Goal: Task Accomplishment & Management: Complete application form

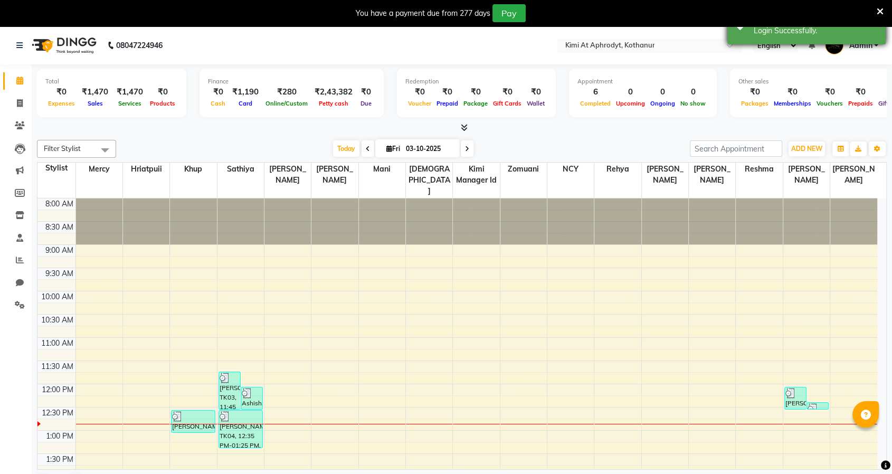
click at [792, 32] on div "Login Successfully." at bounding box center [816, 30] width 124 height 11
click at [652, 49] on input "text" at bounding box center [639, 46] width 153 height 11
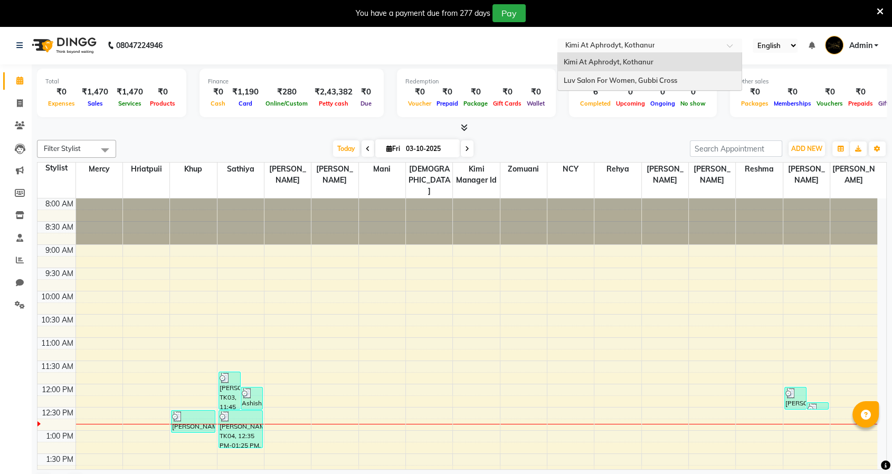
click at [636, 77] on span "Luv Salon For Women, Gubbi Cross" at bounding box center [620, 80] width 114 height 8
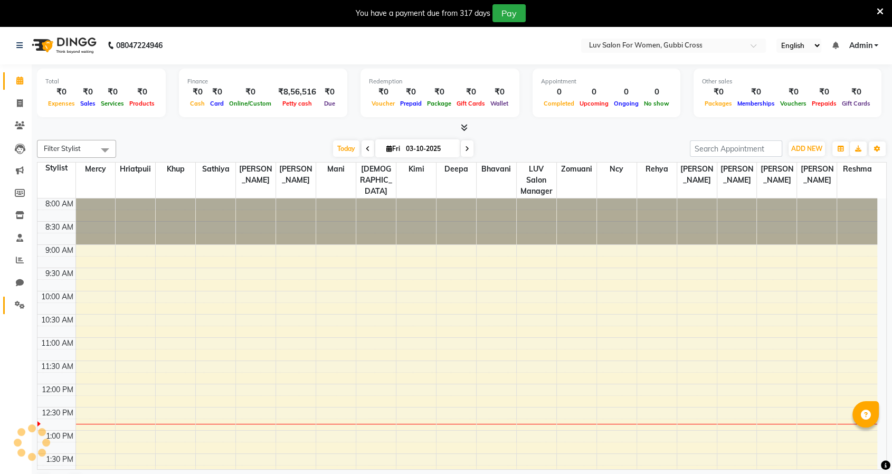
click at [23, 301] on span at bounding box center [20, 305] width 18 height 12
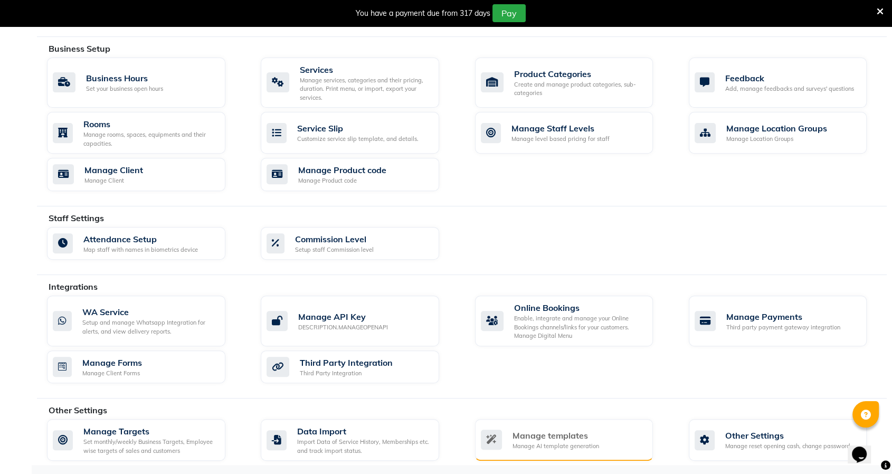
click at [560, 437] on div "Manage templates" at bounding box center [556, 435] width 87 height 13
select select "APPROVED"
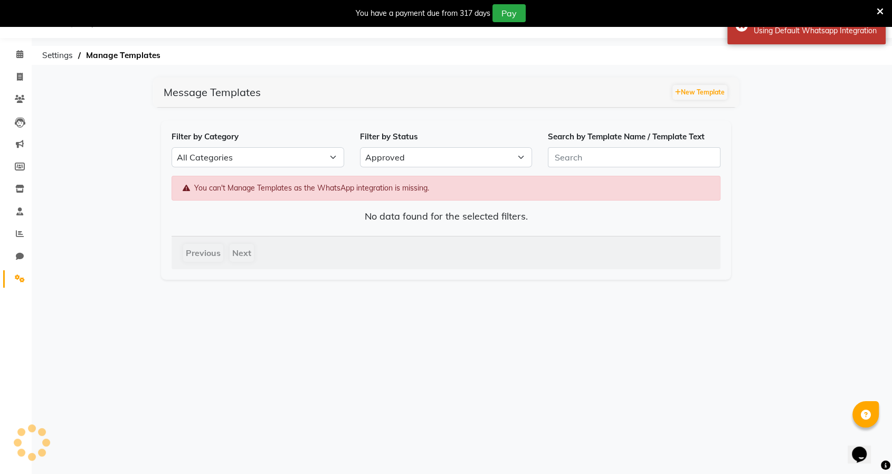
scroll to position [26, 0]
click at [21, 282] on icon at bounding box center [20, 279] width 10 height 8
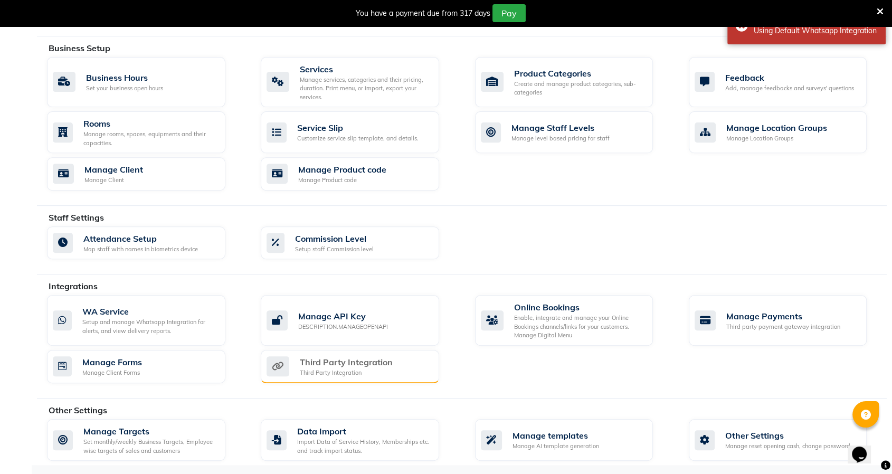
click at [401, 373] on div "Third Party Integration Third Party Integration" at bounding box center [349, 367] width 164 height 22
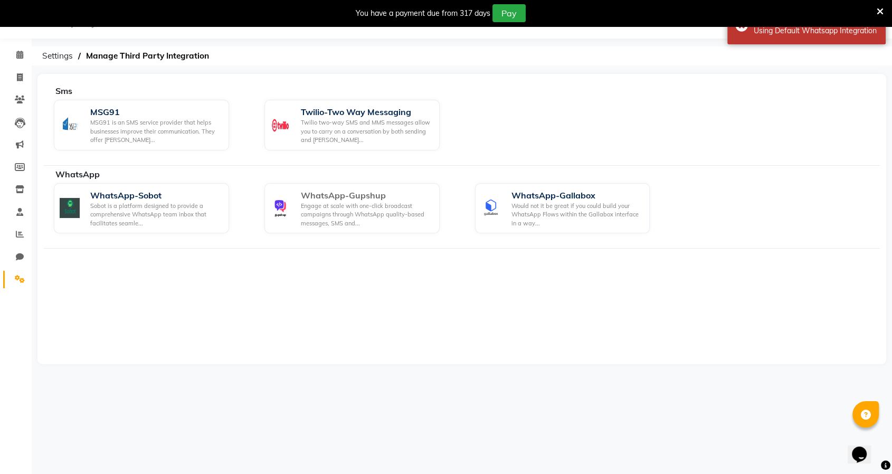
click at [356, 202] on div "Engage at scale with one-click broadcast campaigns through WhatsApp quality-bas…" at bounding box center [366, 215] width 130 height 26
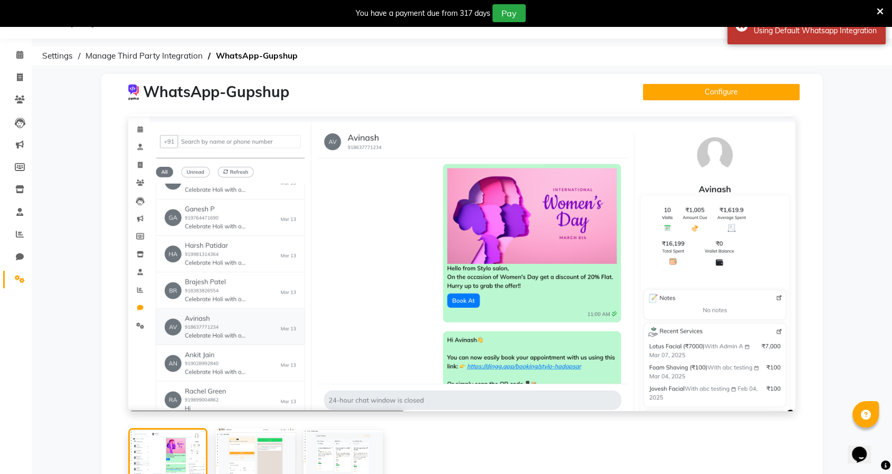
click at [881, 9] on icon at bounding box center [880, 12] width 7 height 10
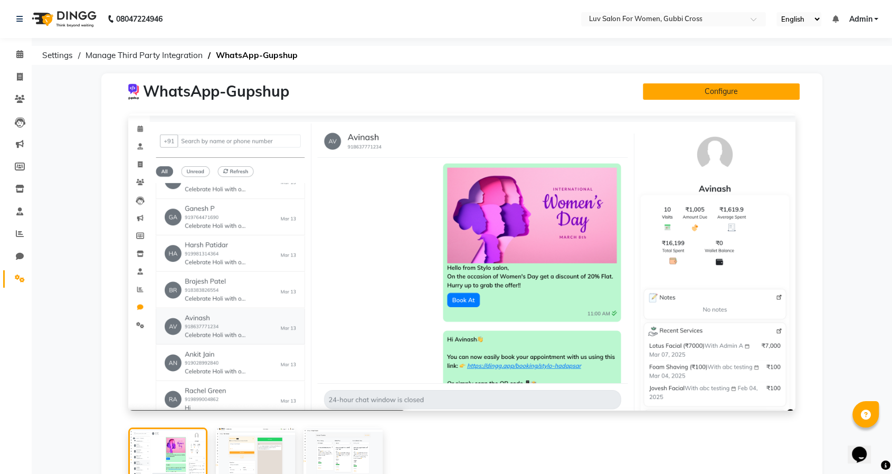
click at [721, 96] on button "Configure" at bounding box center [721, 91] width 157 height 16
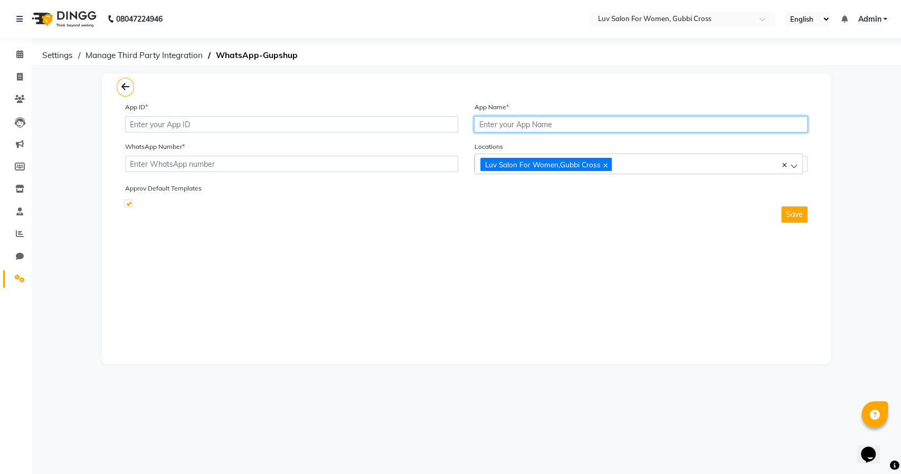
click at [532, 122] on input "text" at bounding box center [640, 124] width 333 height 16
paste input "LUVSalonforWomenMay2025"
type input "LUVSalonforWomenMay2025"
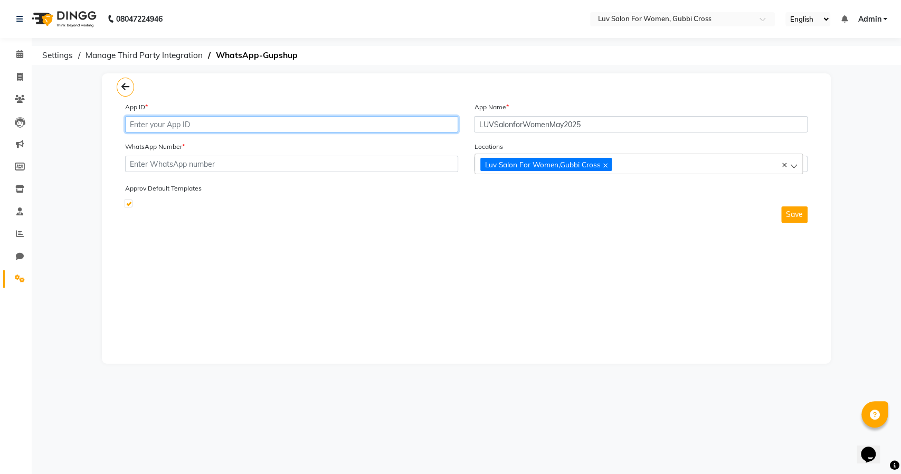
click at [186, 123] on input "text" at bounding box center [291, 124] width 333 height 16
paste input "805168b7-3204-4ff3-ad59-b355e4ca8605"
type input "805168b7-3204-4ff3-ad59-b355e4ca8605"
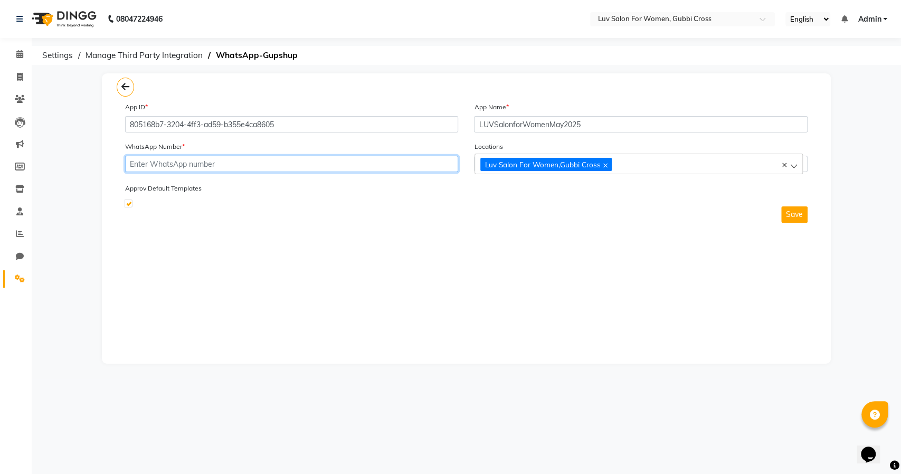
click at [196, 163] on input "text" at bounding box center [291, 164] width 333 height 16
paste input "918618560551"
type input "918618560551"
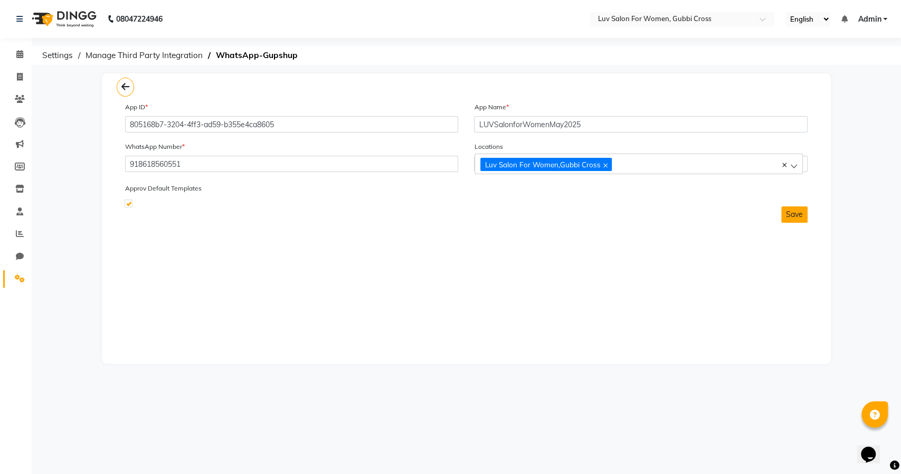
click at [791, 215] on button "Save" at bounding box center [795, 214] width 26 height 16
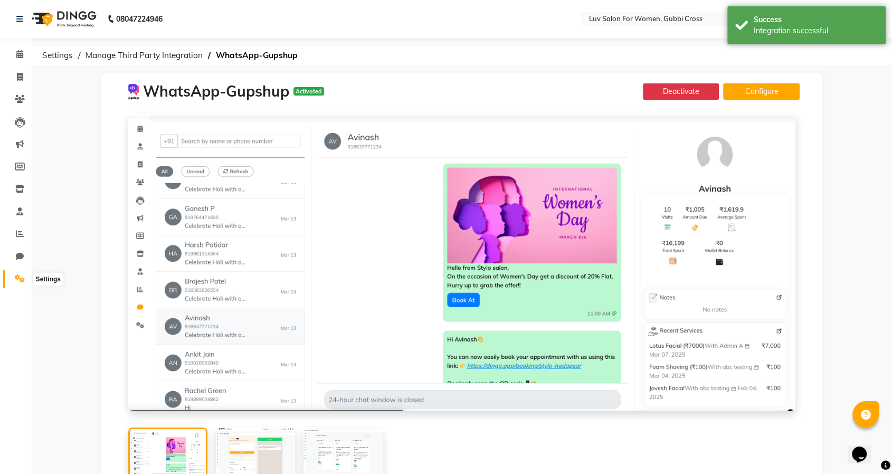
click at [14, 274] on span at bounding box center [20, 279] width 18 height 12
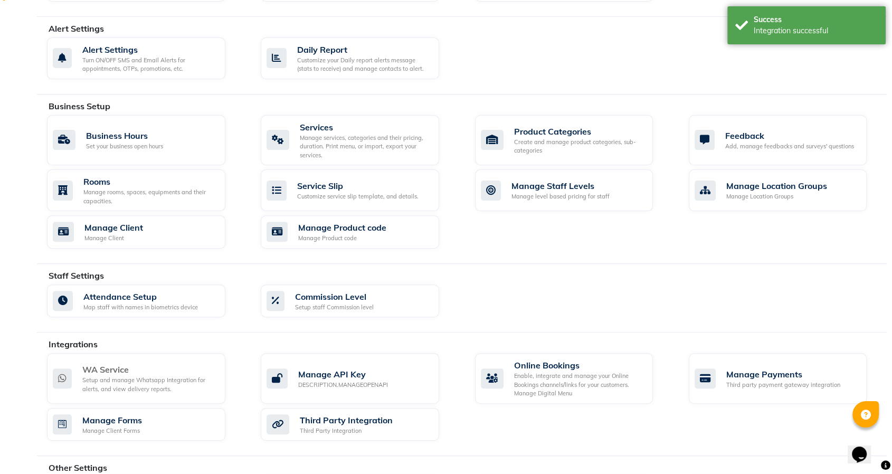
scroll to position [293, 0]
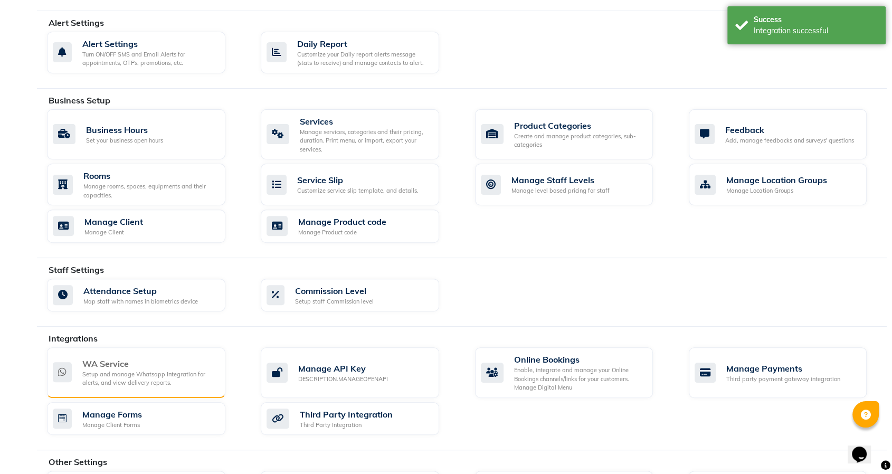
click at [106, 379] on div "Setup and manage Whatsapp Integration for alerts, and view delivery reports." at bounding box center [149, 378] width 135 height 17
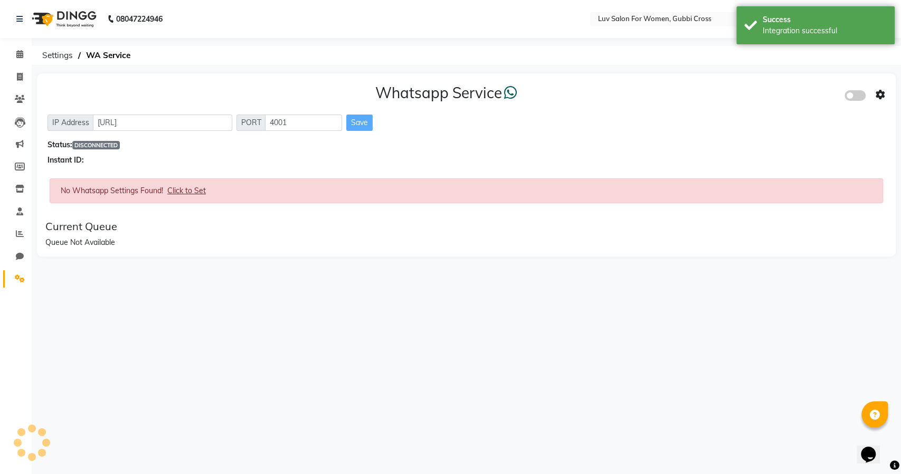
click at [853, 97] on span at bounding box center [855, 95] width 21 height 11
click at [853, 97] on input "checkbox" at bounding box center [853, 97] width 0 height 0
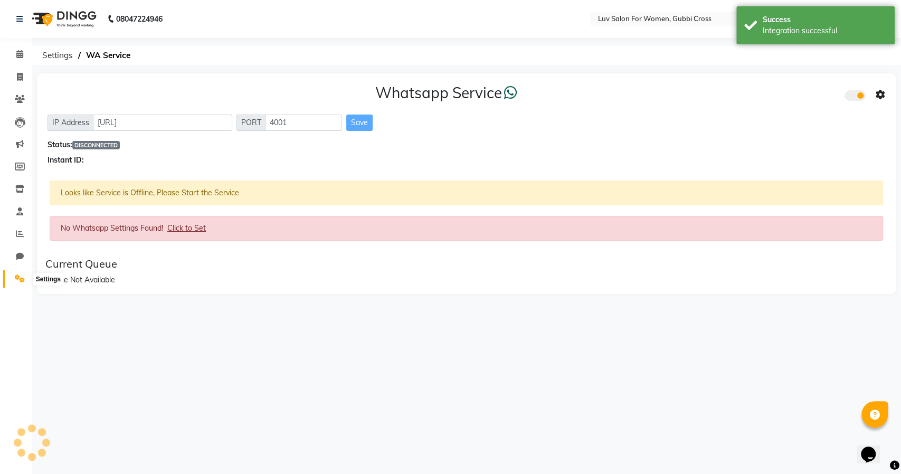
click at [24, 279] on icon at bounding box center [20, 279] width 10 height 8
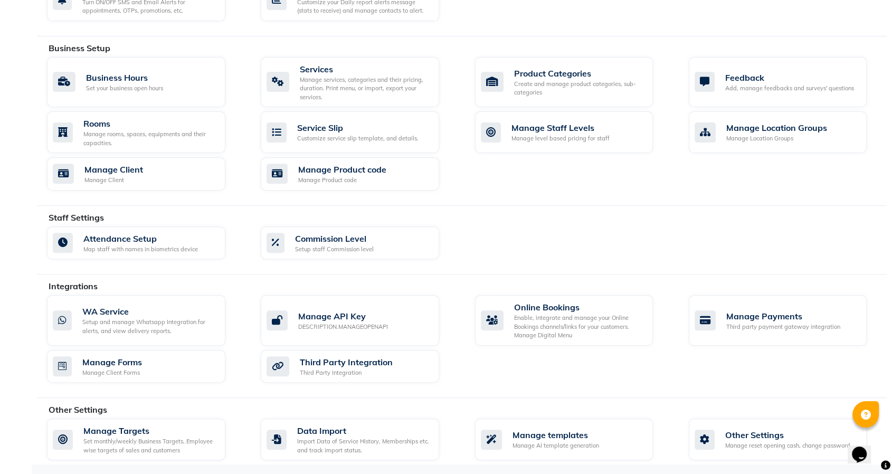
scroll to position [345, 0]
click at [569, 451] on div "Manage templates Manage AI template generation" at bounding box center [564, 440] width 178 height 42
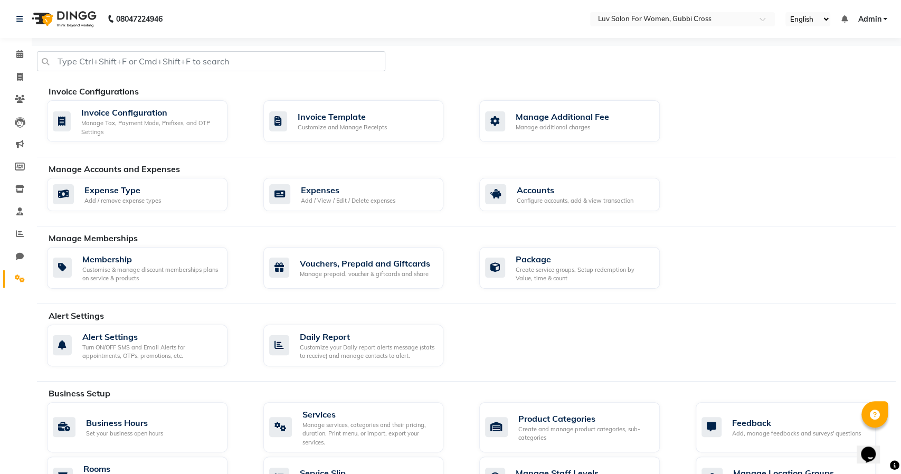
select select "APPROVED"
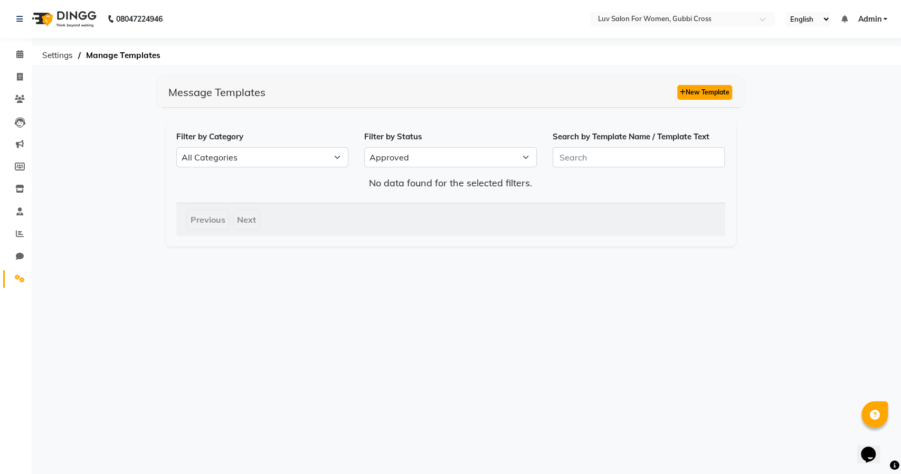
click at [715, 93] on button "New Template" at bounding box center [705, 92] width 55 height 15
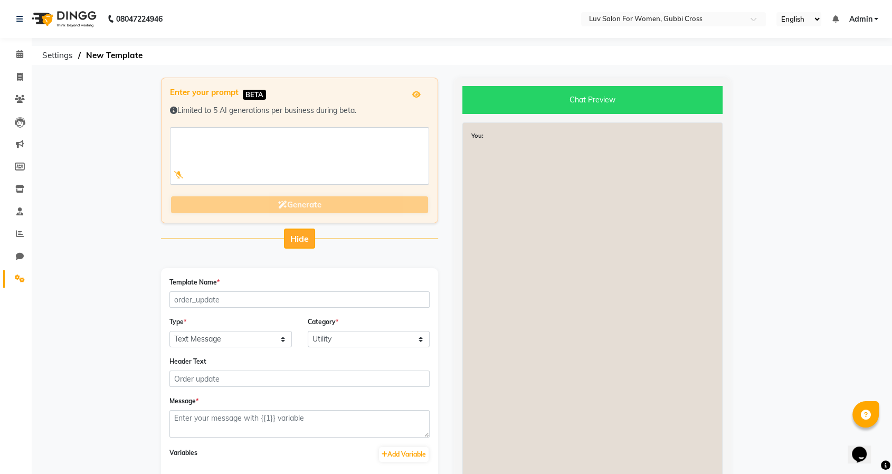
click at [299, 246] on button "Hide" at bounding box center [299, 239] width 31 height 20
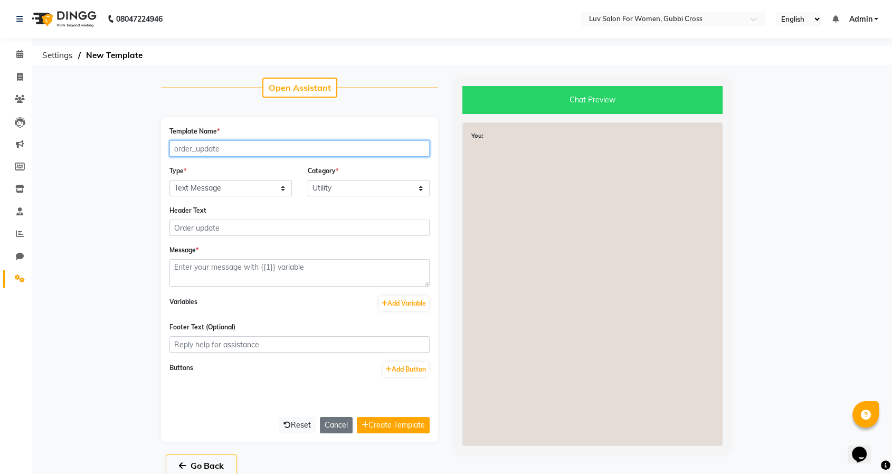
click at [220, 150] on input "Template Name *" at bounding box center [300, 148] width 260 height 16
paste input "same_day_appointment_confirmations"
type input "same_day_appointment_confirmations"
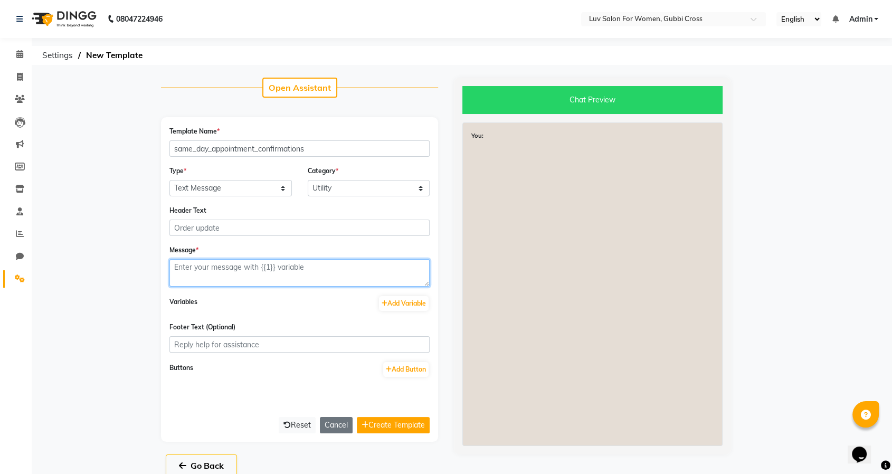
click at [252, 276] on textarea at bounding box center [300, 272] width 260 height 27
paste textarea "Hey <NAME>, 😊 Just a quick reminder—your appointment at <BRAND_NAME> is confirm…"
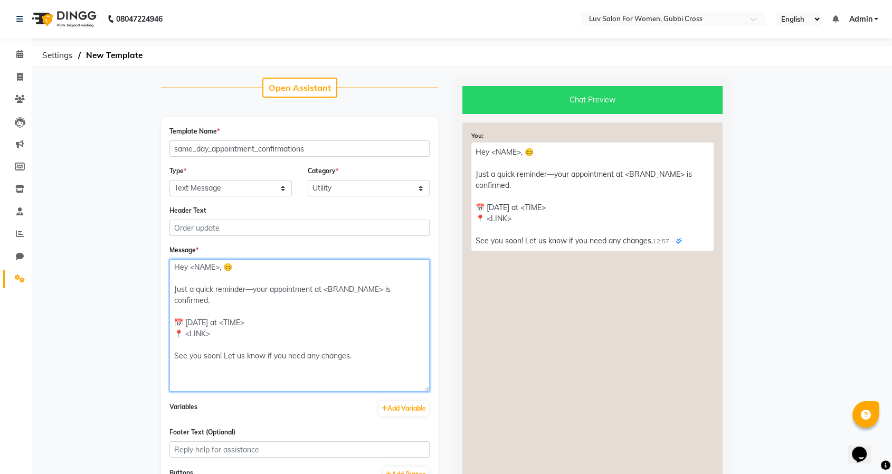
drag, startPoint x: 425, startPoint y: 282, endPoint x: 420, endPoint y: 388, distance: 105.7
click at [420, 388] on textarea "Hey <NAME>, 😊 Just a quick reminder—your appointment at <BRAND_NAME> is confirm…" at bounding box center [300, 325] width 260 height 133
drag, startPoint x: 219, startPoint y: 263, endPoint x: 191, endPoint y: 262, distance: 28.0
click at [191, 262] on textarea "Hey <NAME>, 😊 Just a quick reminder—your appointment at <BRAND_NAME> is confirm…" at bounding box center [300, 325] width 260 height 133
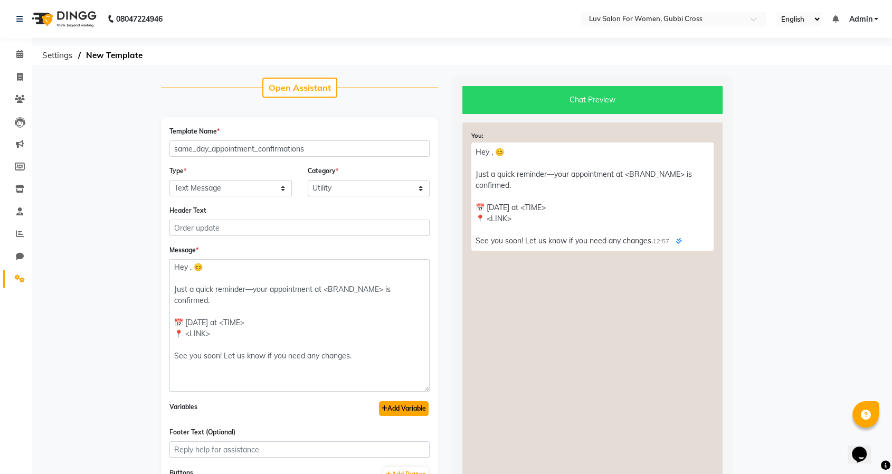
click at [409, 412] on button "Add Variable" at bounding box center [404, 408] width 50 height 15
type textarea "Hey {{1}}, 😊 Just a quick reminder—your appointment at <BRAND_NAME> is confirme…"
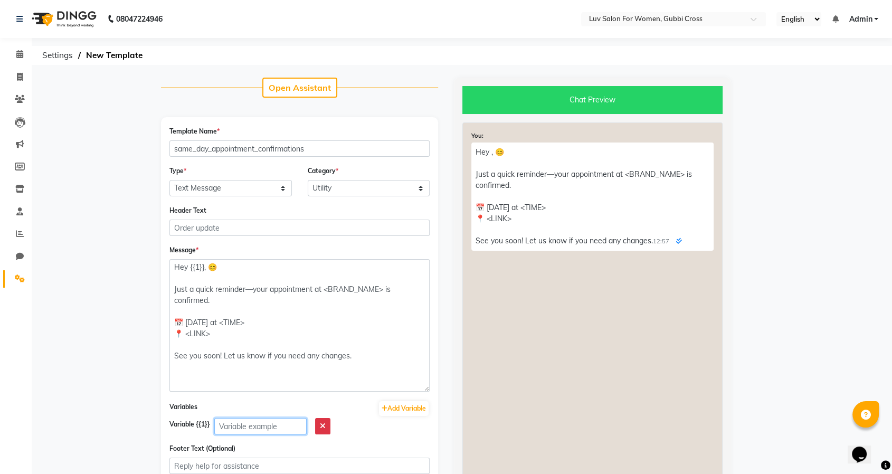
click at [264, 422] on input "text" at bounding box center [260, 426] width 92 height 16
paste input "<NAME>"
type input "<NAME>"
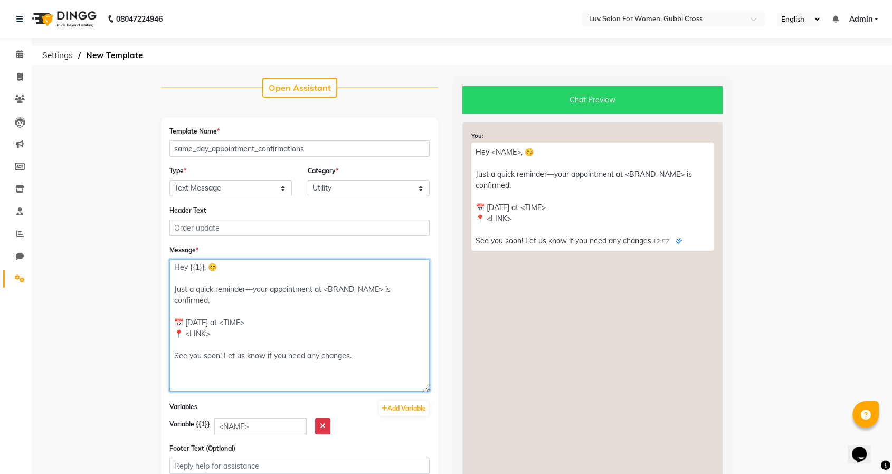
drag, startPoint x: 384, startPoint y: 289, endPoint x: 325, endPoint y: 289, distance: 58.6
click at [325, 289] on textarea "Hey {{1}}, 😊 Just a quick reminder—your appointment at <BRAND_NAME> is confirme…" at bounding box center [300, 325] width 260 height 133
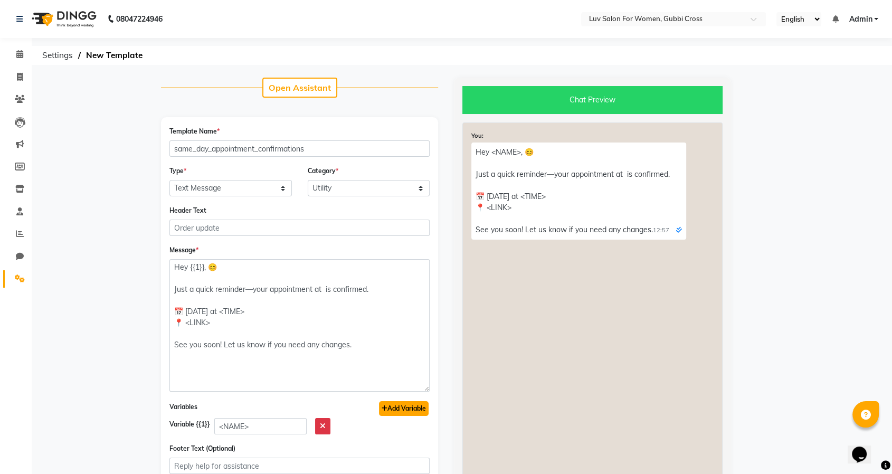
click at [406, 408] on button "Add Variable" at bounding box center [404, 408] width 50 height 15
type textarea "Hey {{1}}, 😊 Just a quick reminder—your appointment at {{2}} is confirmed. 📅 [D…"
click at [259, 447] on input "text" at bounding box center [260, 447] width 92 height 16
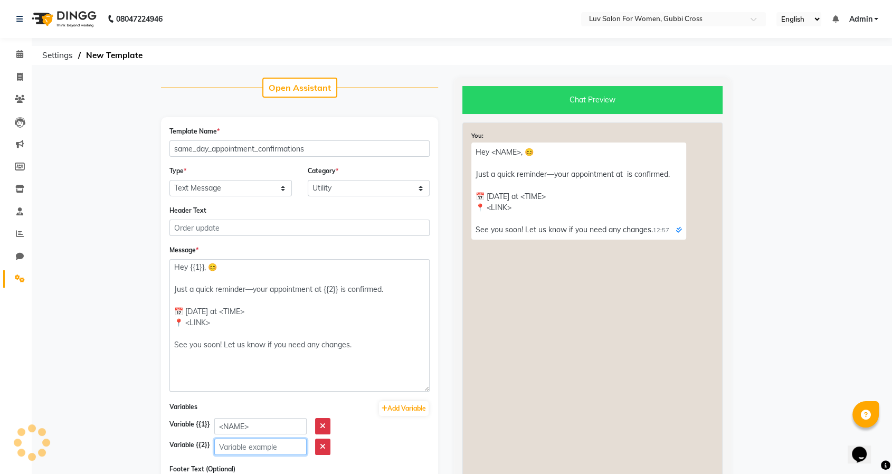
paste input "<BRAND_NAME>"
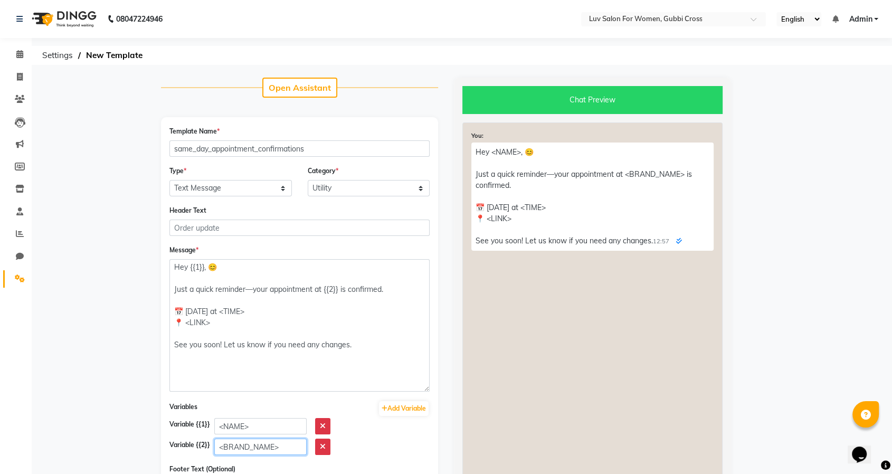
type input "<BRAND_NAME>"
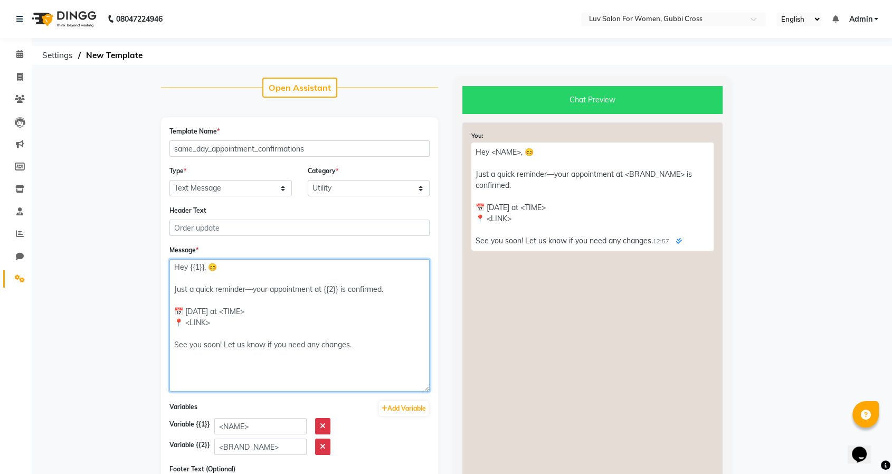
drag, startPoint x: 252, startPoint y: 307, endPoint x: 218, endPoint y: 312, distance: 34.1
click at [218, 312] on textarea "Hey {{1}}, 😊 Just a quick reminder—your appointment at {{2}} is confirmed. 📅 [D…" at bounding box center [300, 325] width 260 height 133
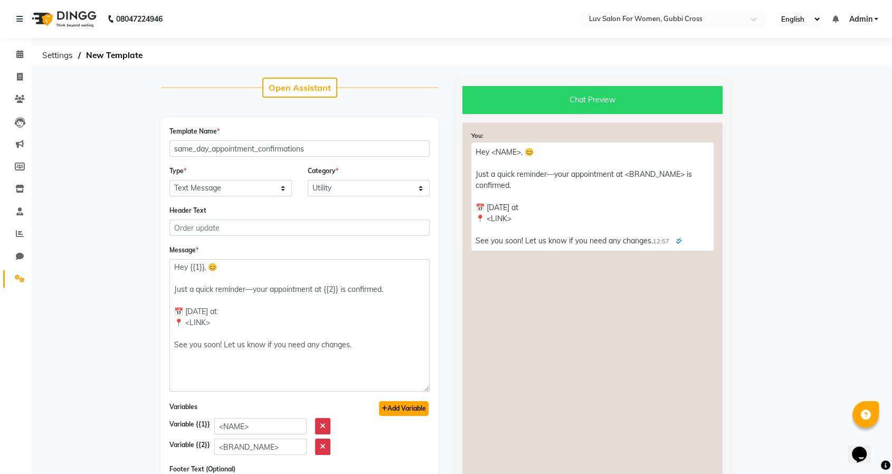
click at [414, 411] on button "Add Variable" at bounding box center [404, 408] width 50 height 15
type textarea "Hey {{1}}, 😊 Just a quick reminder—your appointment at {{2}} is confirmed. 📅 [D…"
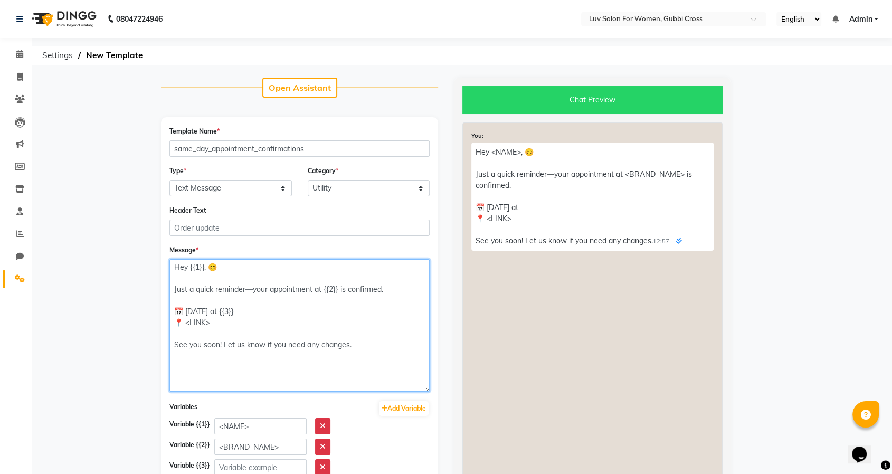
scroll to position [176, 0]
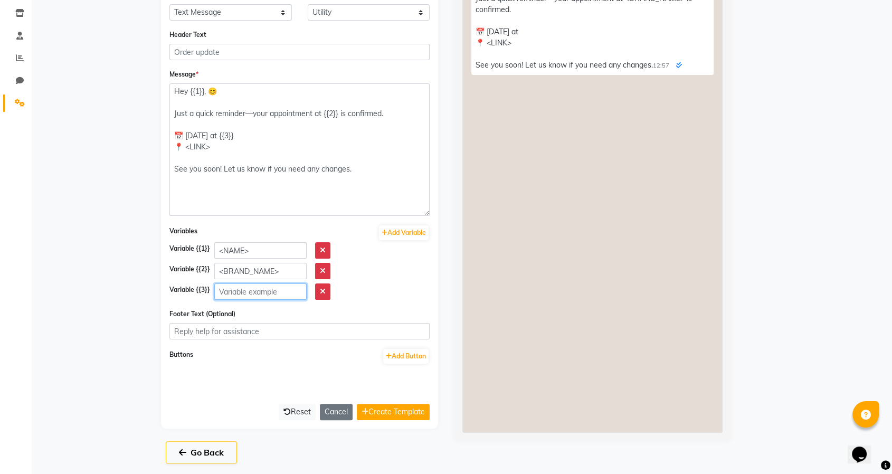
click at [260, 290] on input "text" at bounding box center [260, 292] width 92 height 16
paste input "<TIME>"
type input "<TIME>"
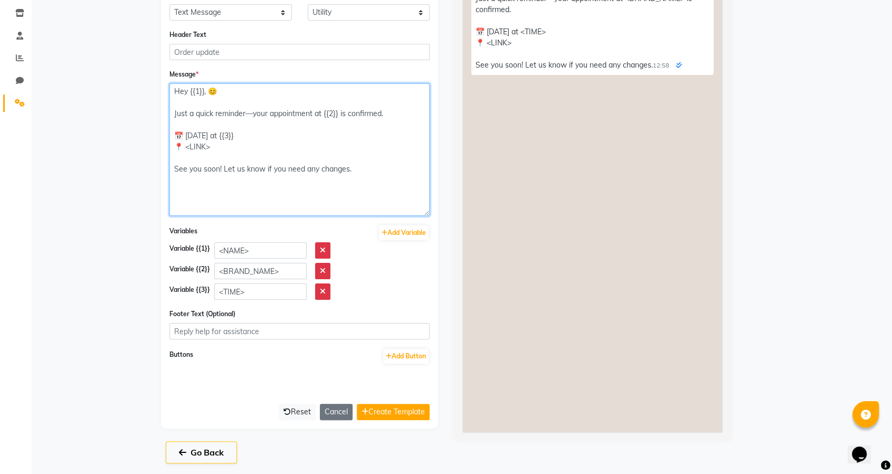
drag, startPoint x: 211, startPoint y: 146, endPoint x: 182, endPoint y: 148, distance: 29.1
click at [182, 148] on textarea "Hey {{1}}, 😊 Just a quick reminder—your appointment at {{2}} is confirmed. 📅 [D…" at bounding box center [300, 149] width 260 height 133
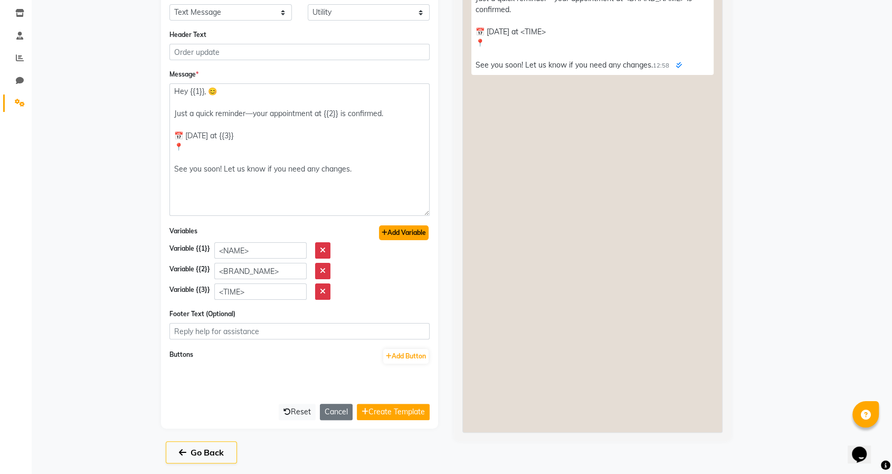
click at [406, 232] on button "Add Variable" at bounding box center [404, 232] width 50 height 15
type textarea "Hey {{1}}, 😊 Just a quick reminder—your appointment at {{2}} is confirmed. 📅 [D…"
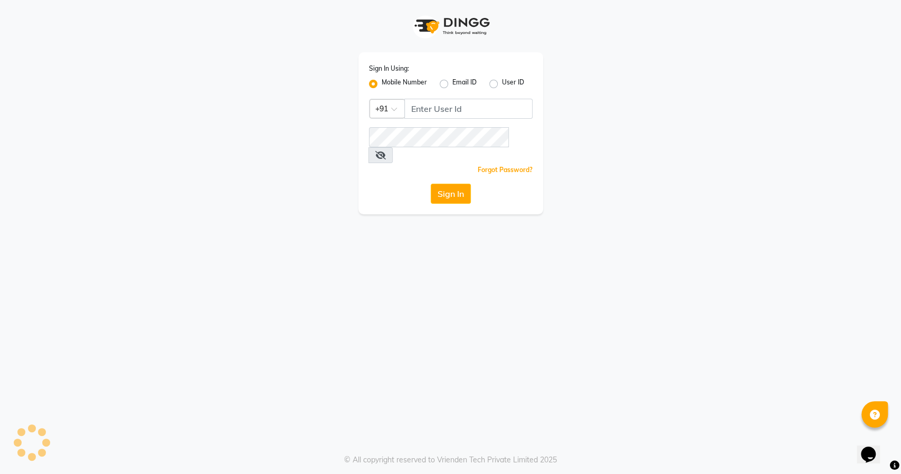
click at [256, 312] on div "Sign In Using: Mobile Number Email ID User ID Country Code × +91 Remember me Fo…" at bounding box center [450, 237] width 901 height 474
